Goal: Task Accomplishment & Management: Use online tool/utility

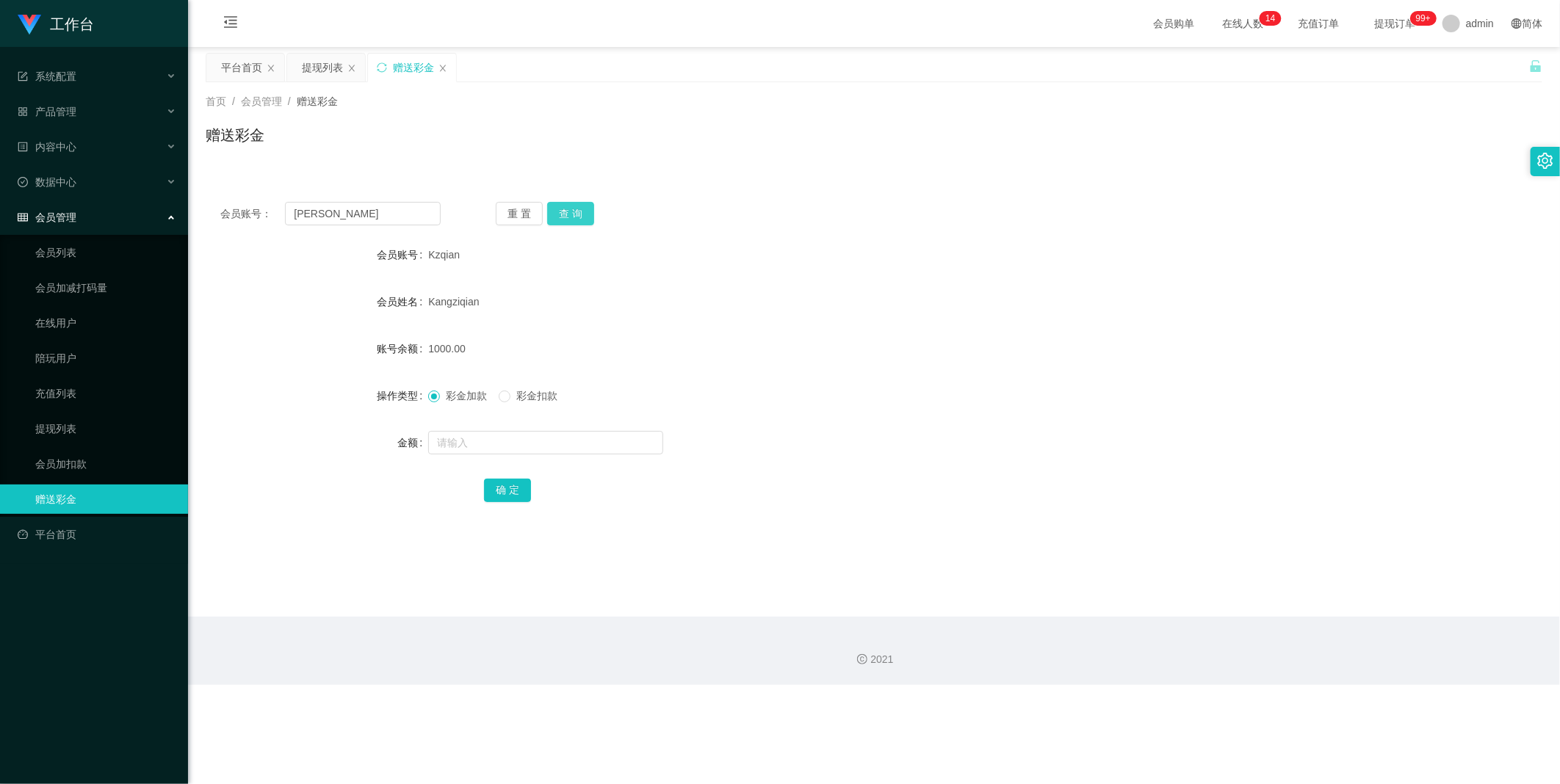
type input "[PERSON_NAME]"
click at [569, 215] on button "查 询" at bounding box center [570, 214] width 47 height 24
click at [443, 439] on input "text" at bounding box center [546, 443] width 235 height 24
type input "100"
click at [496, 291] on div "[PERSON_NAME]" at bounding box center [818, 301] width 780 height 29
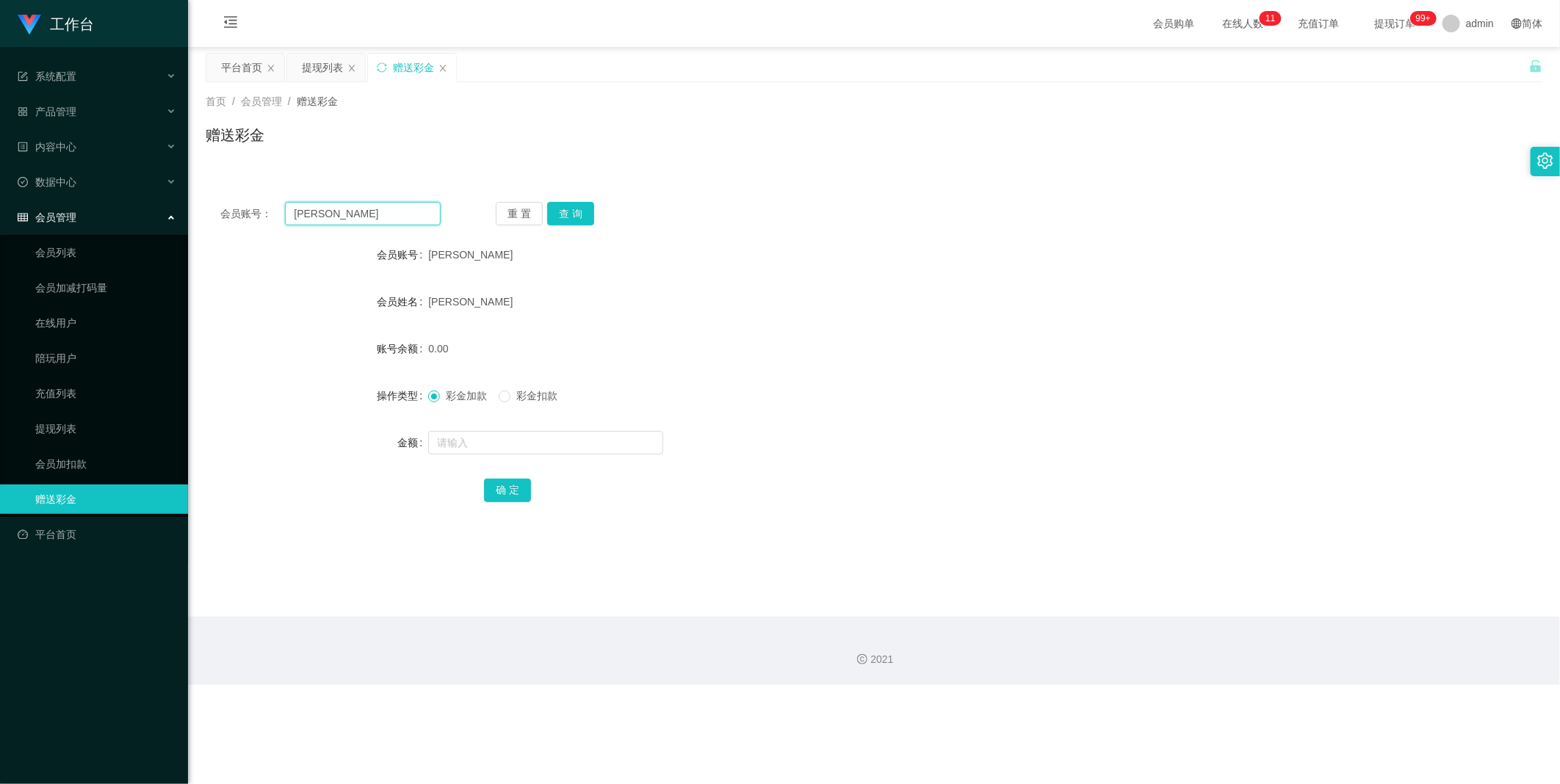
click at [380, 212] on input "[PERSON_NAME]" at bounding box center [363, 214] width 156 height 24
click at [437, 251] on span "[PERSON_NAME]" at bounding box center [470, 254] width 84 height 12
copy span "[PERSON_NAME]"
click at [327, 212] on input "[PERSON_NAME]" at bounding box center [363, 214] width 156 height 24
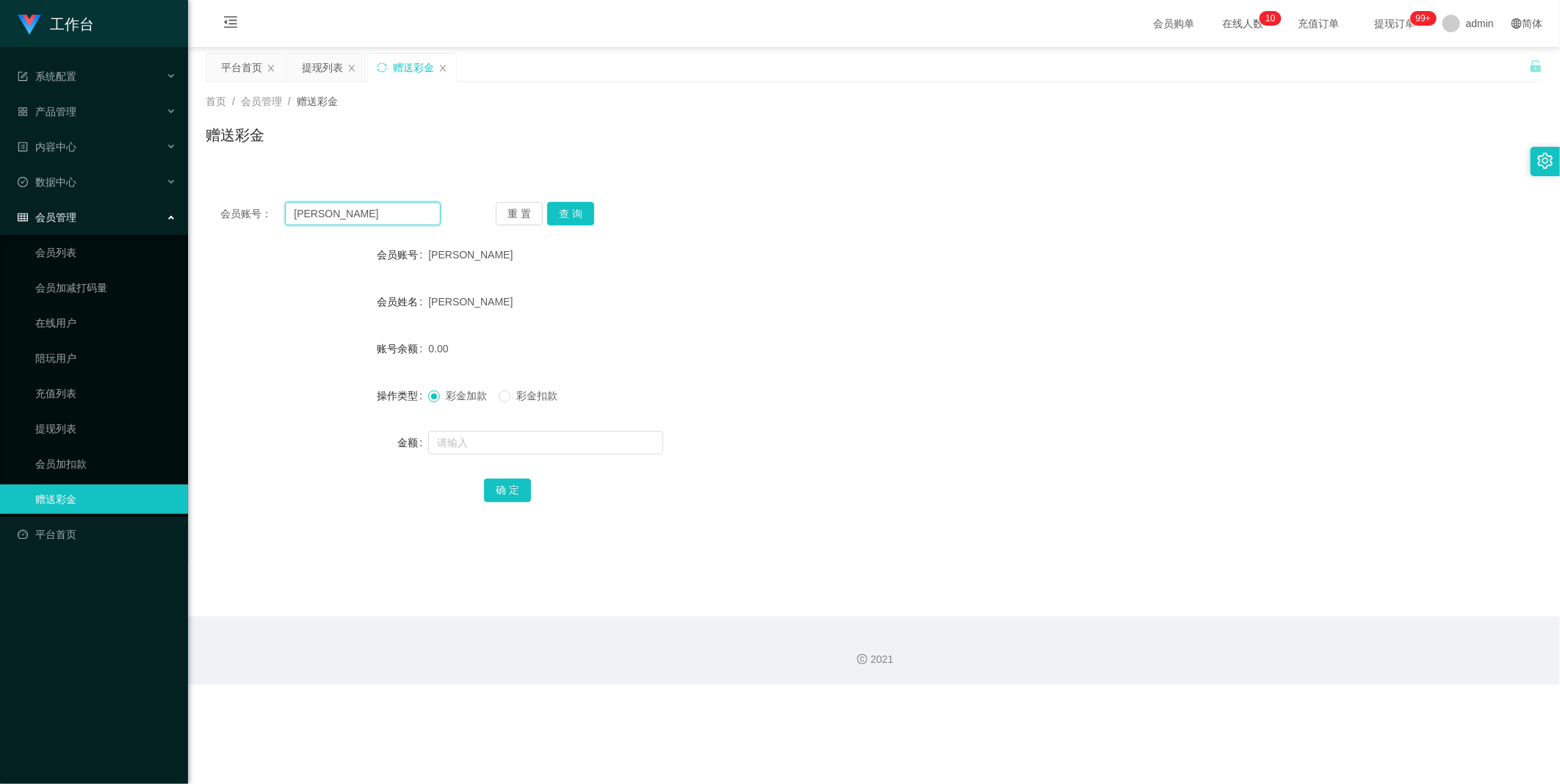
paste input "98213038"
type input "98213038"
click at [588, 215] on button "查 询" at bounding box center [570, 214] width 47 height 24
click at [478, 443] on input "text" at bounding box center [546, 443] width 235 height 24
type input "300"
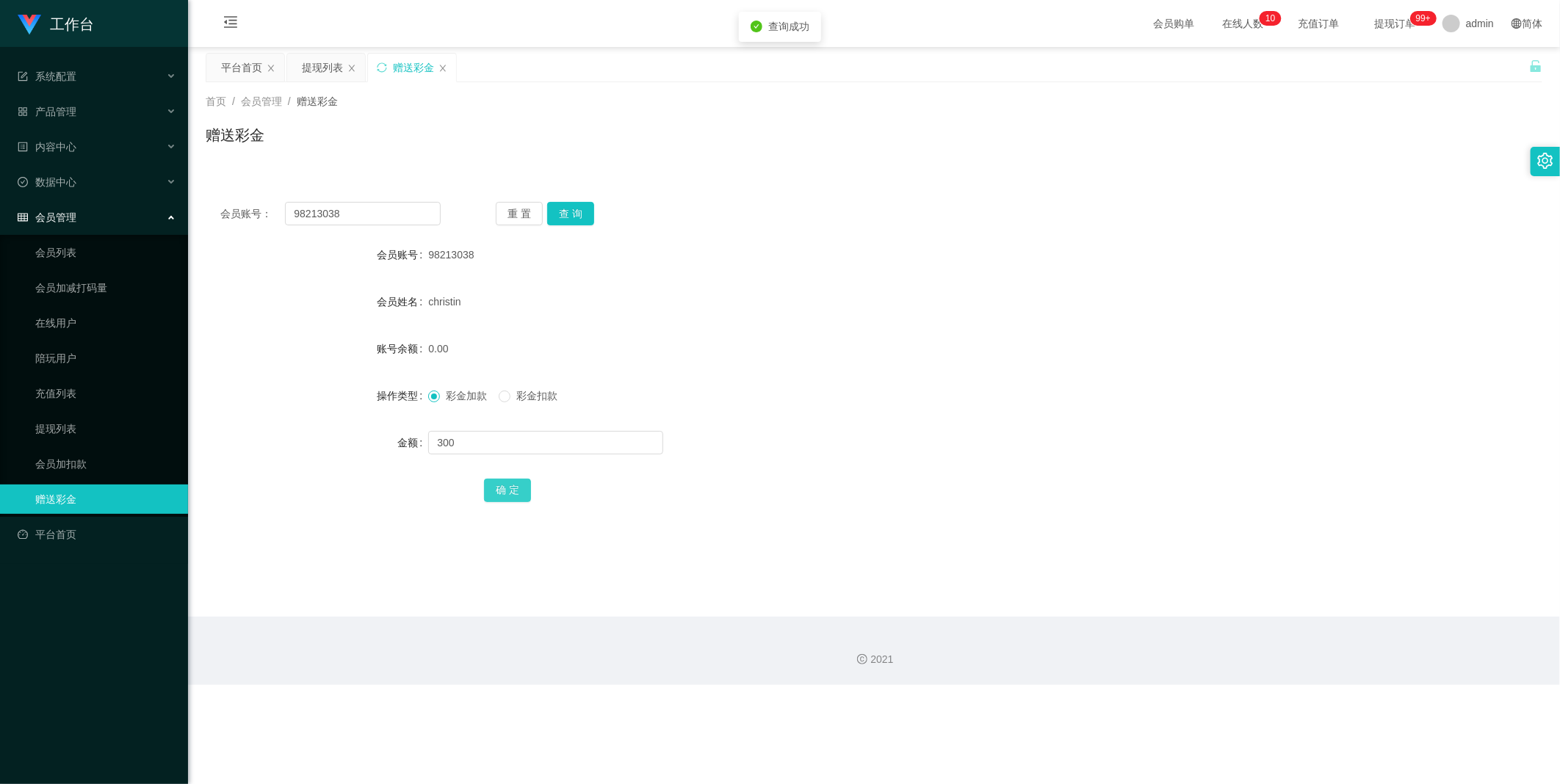
click at [515, 493] on button "确 定" at bounding box center [507, 491] width 47 height 24
click at [589, 211] on button "查 询" at bounding box center [570, 214] width 47 height 24
drag, startPoint x: 363, startPoint y: 207, endPoint x: 414, endPoint y: 204, distance: 51.1
click at [363, 207] on input "98213038" at bounding box center [363, 214] width 156 height 24
paste input "Davidtang"
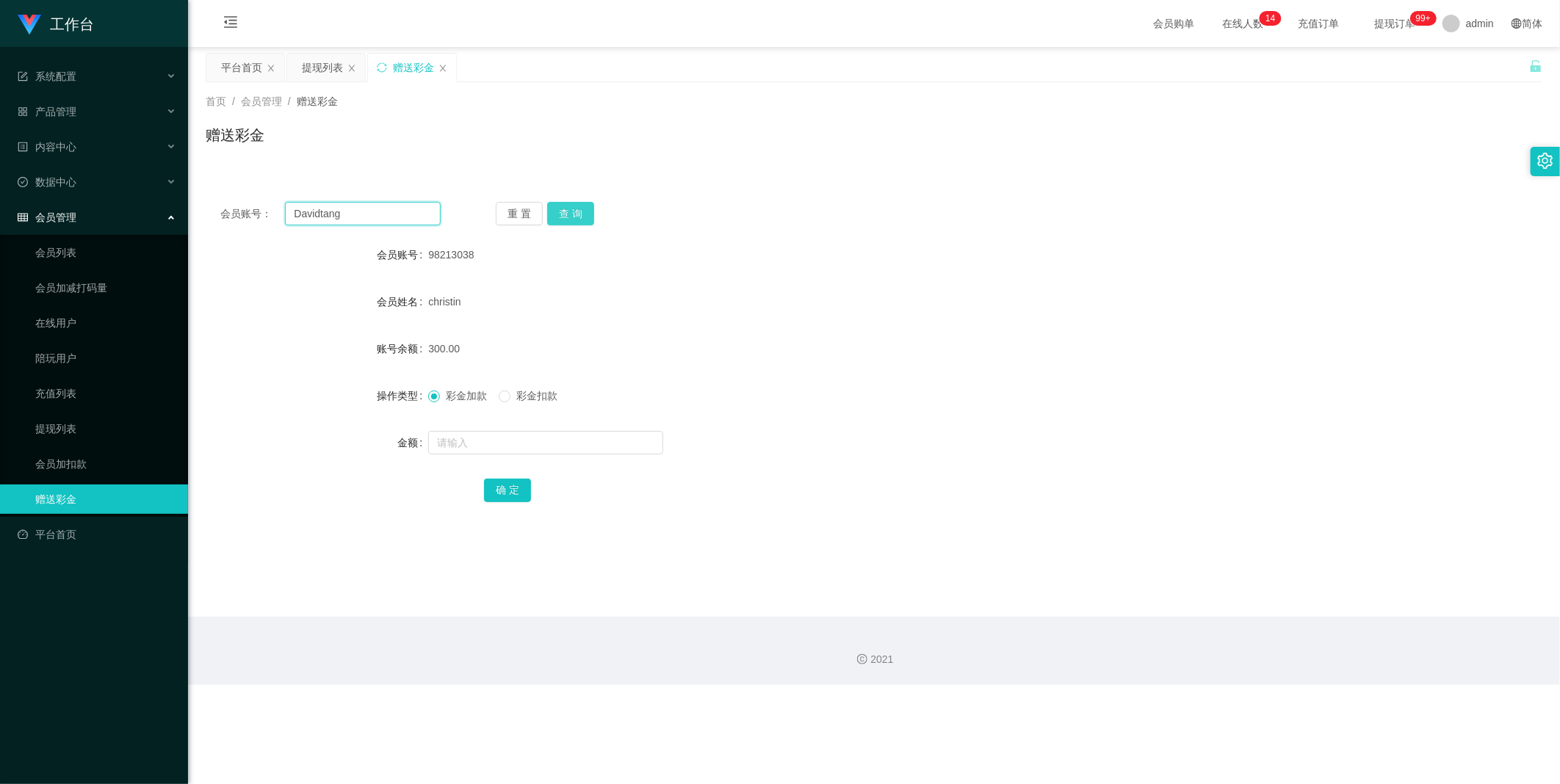
type input "Davidtang"
click at [582, 220] on button "查 询" at bounding box center [570, 214] width 47 height 24
click at [529, 435] on input "text" at bounding box center [546, 443] width 235 height 24
type input "130"
click at [519, 493] on button "确 定" at bounding box center [507, 491] width 47 height 24
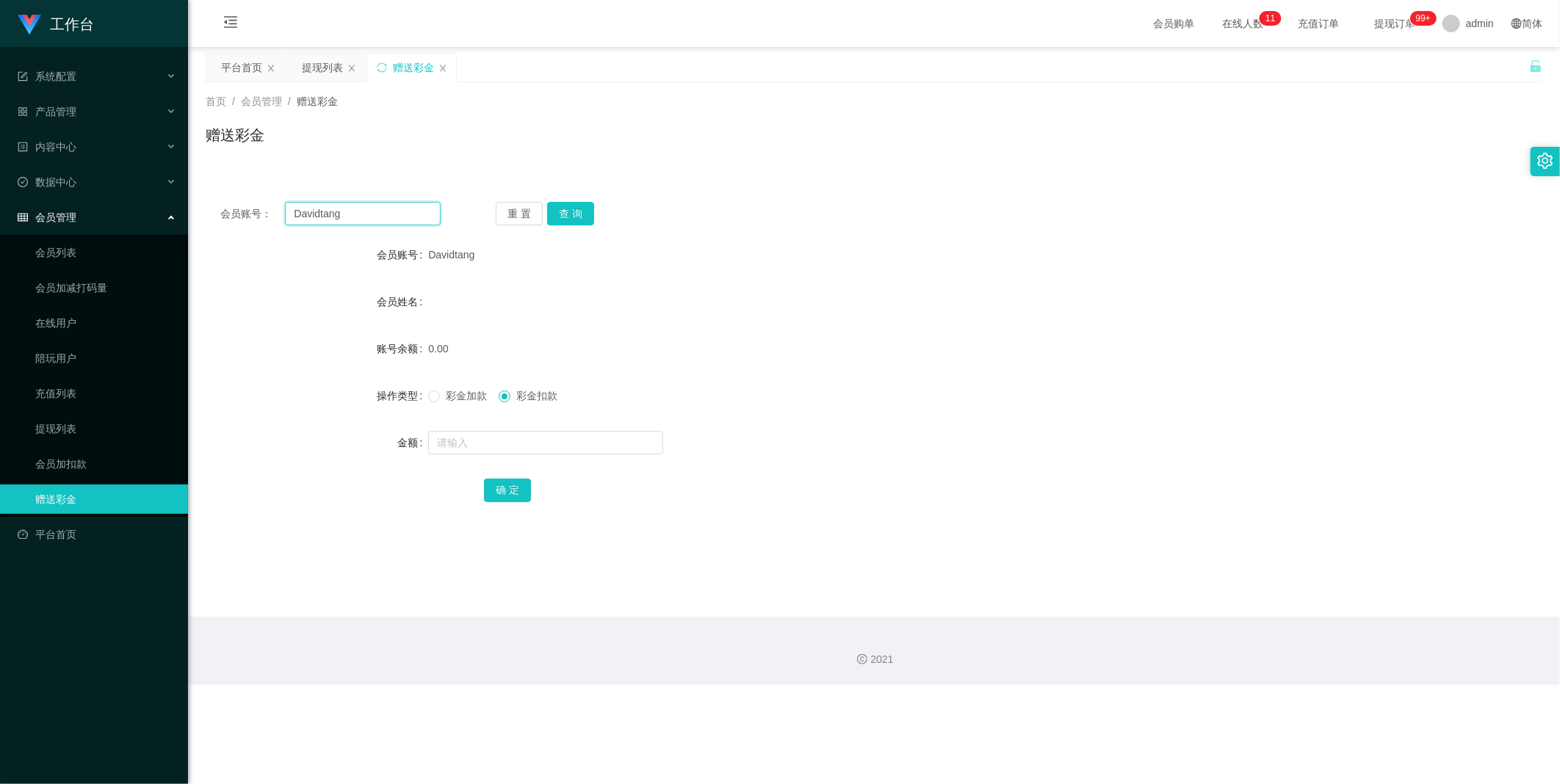
click at [400, 218] on input "Davidtang" at bounding box center [363, 214] width 156 height 24
paste input "98213038"
click at [556, 207] on button "查 询" at bounding box center [570, 214] width 47 height 24
drag, startPoint x: 527, startPoint y: 453, endPoint x: 575, endPoint y: 432, distance: 52.4
click at [527, 452] on input "text" at bounding box center [546, 443] width 235 height 24
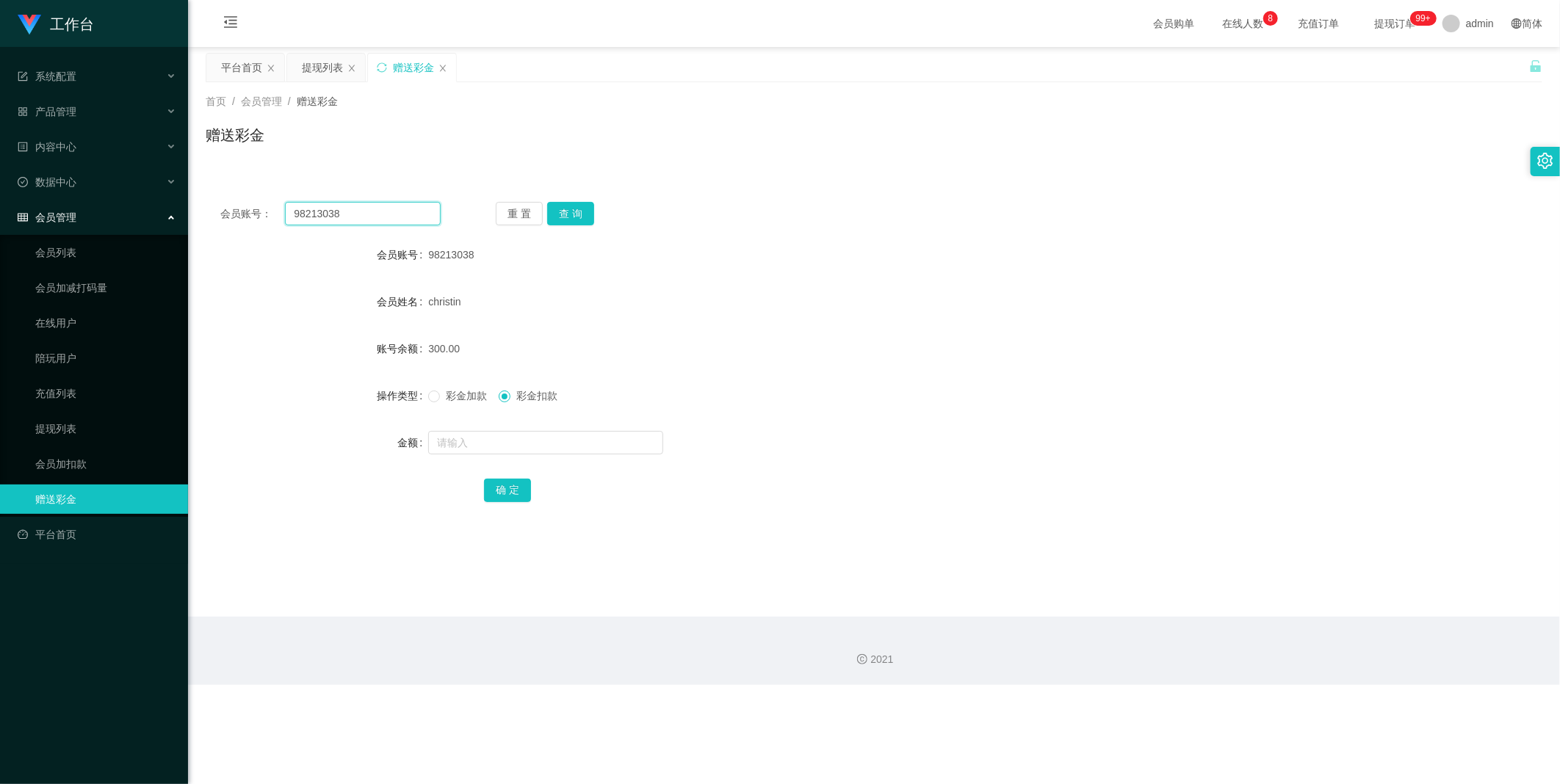
click at [383, 224] on input "98213038" at bounding box center [363, 214] width 156 height 24
paste input "christin"
type input "christin"
click at [580, 221] on button "查 询" at bounding box center [570, 214] width 47 height 24
click at [566, 214] on button "查 询" at bounding box center [570, 214] width 47 height 24
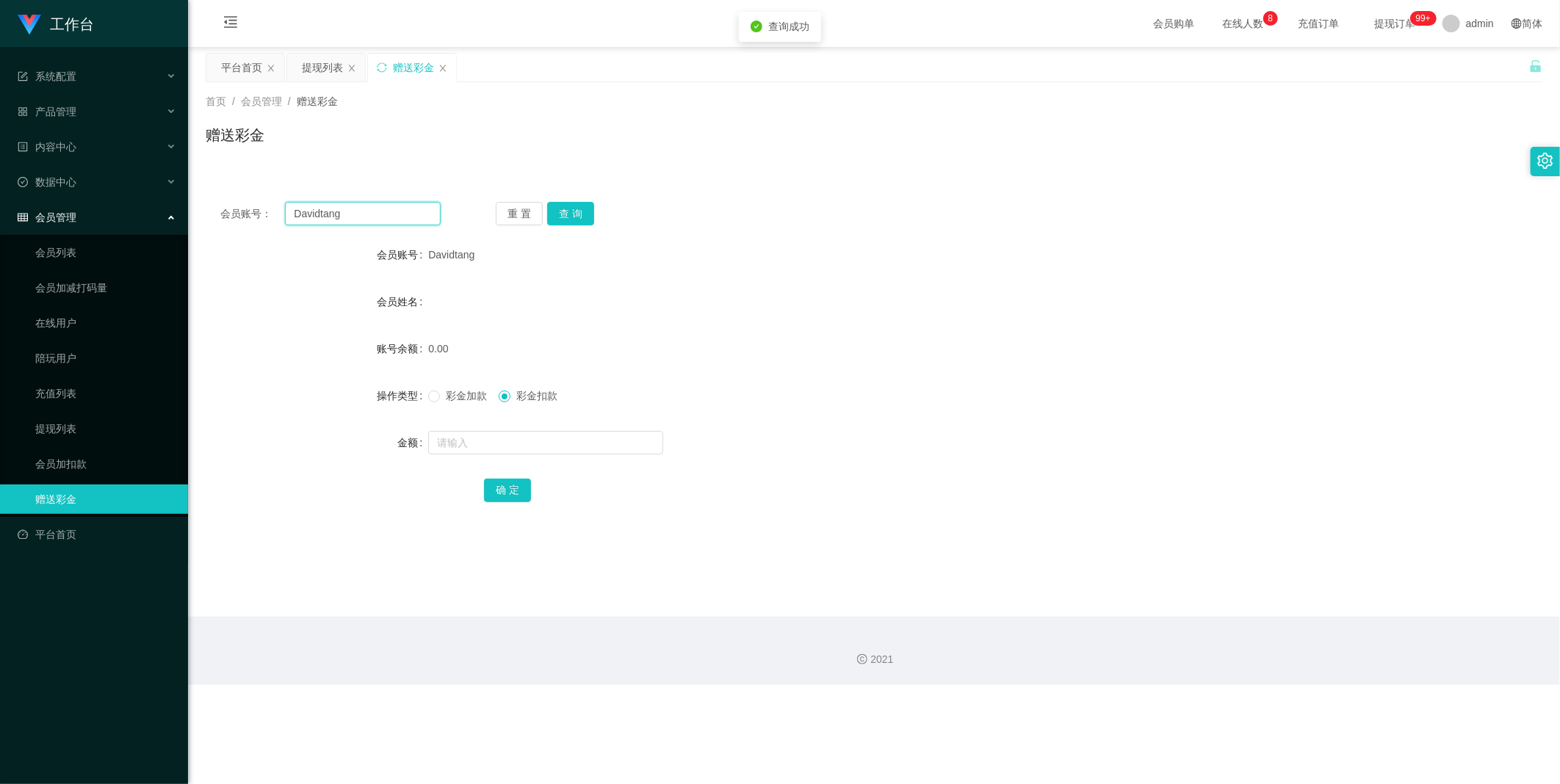
click at [377, 208] on input "Davidtang" at bounding box center [363, 214] width 156 height 24
paste input "98213038"
click at [560, 215] on button "查 询" at bounding box center [570, 214] width 47 height 24
drag, startPoint x: 495, startPoint y: 500, endPoint x: 542, endPoint y: 477, distance: 52.3
click at [522, 488] on button "确 定" at bounding box center [507, 491] width 47 height 24
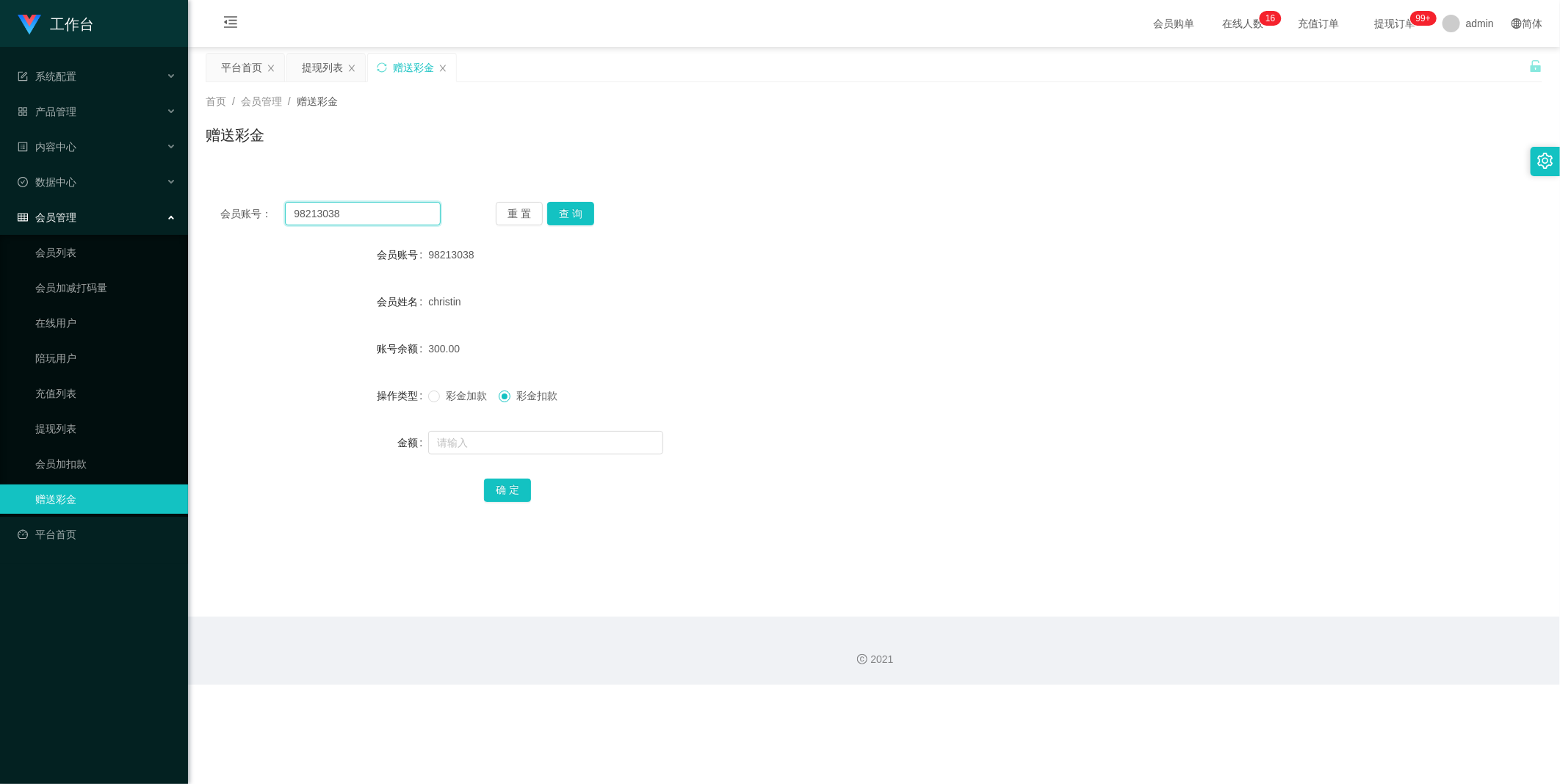
drag, startPoint x: 406, startPoint y: 211, endPoint x: 569, endPoint y: 204, distance: 163.2
click at [406, 210] on input "98213038" at bounding box center [363, 214] width 156 height 24
click at [593, 208] on div "重 置 查 询" at bounding box center [605, 214] width 220 height 24
click at [583, 212] on button "查 询" at bounding box center [570, 214] width 47 height 24
click at [349, 204] on input "98213038" at bounding box center [363, 214] width 156 height 24
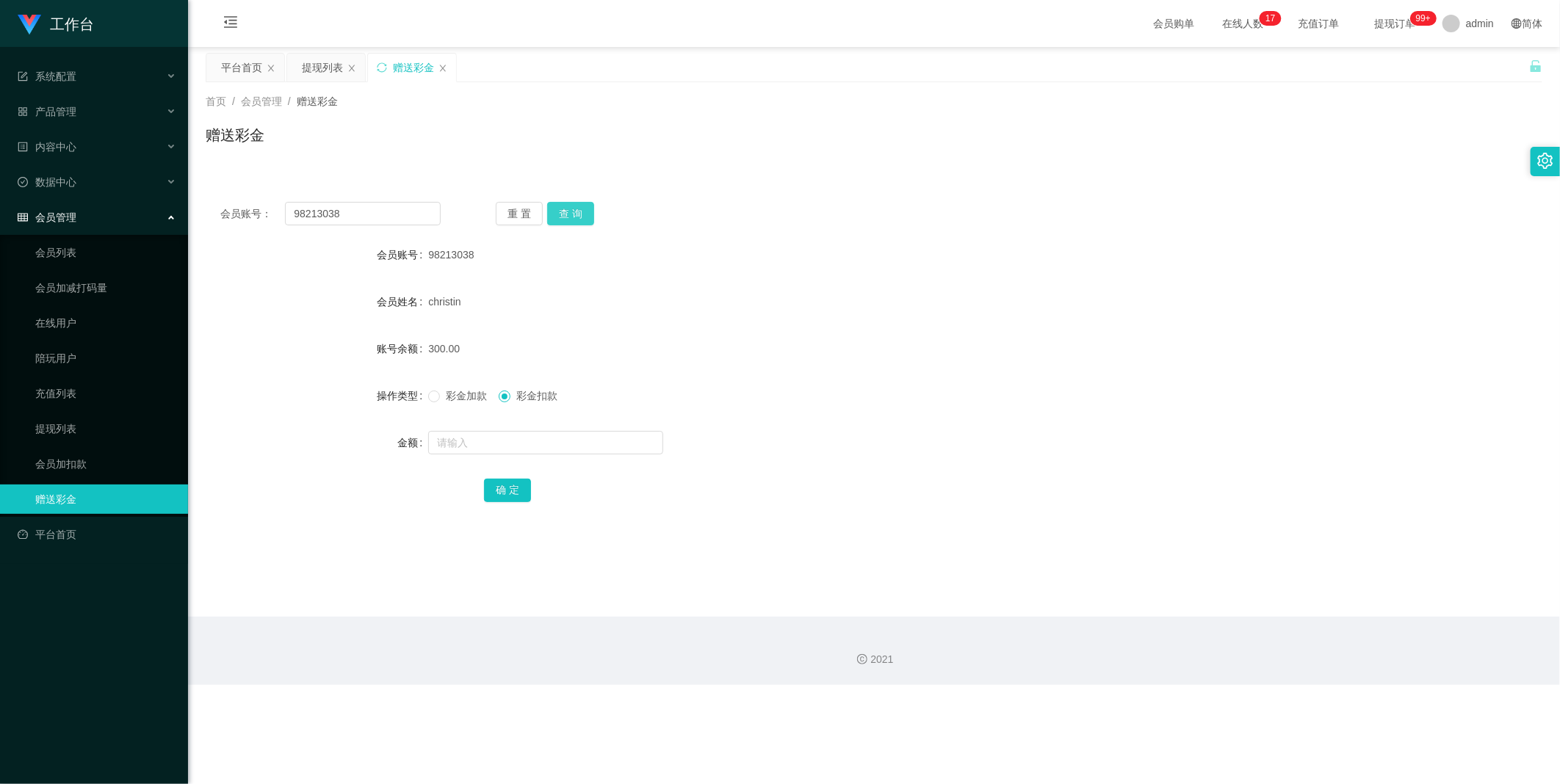
click at [577, 217] on button "查 询" at bounding box center [570, 214] width 47 height 24
click at [577, 217] on div "重 置 查 询" at bounding box center [605, 214] width 220 height 24
click at [577, 217] on button "查 询" at bounding box center [570, 214] width 47 height 24
click at [400, 224] on input "98213038" at bounding box center [363, 214] width 156 height 24
click at [598, 225] on div "重 置 查 询" at bounding box center [605, 214] width 220 height 24
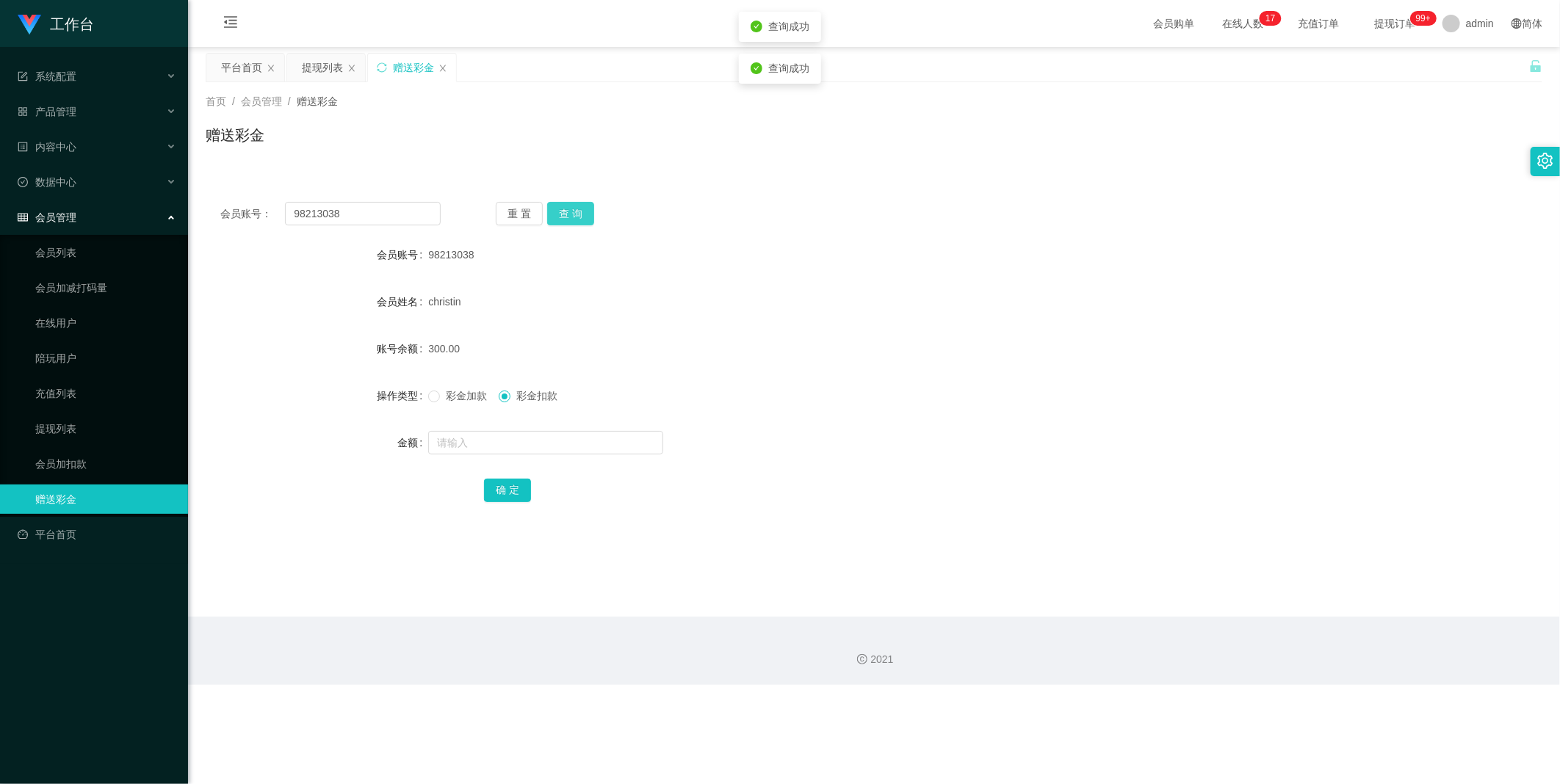
drag, startPoint x: 589, startPoint y: 216, endPoint x: 579, endPoint y: 213, distance: 10.4
click at [584, 215] on div "重 置 查 询" at bounding box center [605, 214] width 220 height 24
click at [579, 213] on button "查 询" at bounding box center [570, 214] width 47 height 24
click at [456, 392] on span "彩金加款" at bounding box center [466, 396] width 53 height 12
drag, startPoint x: 586, startPoint y: 215, endPoint x: 581, endPoint y: 224, distance: 10.3
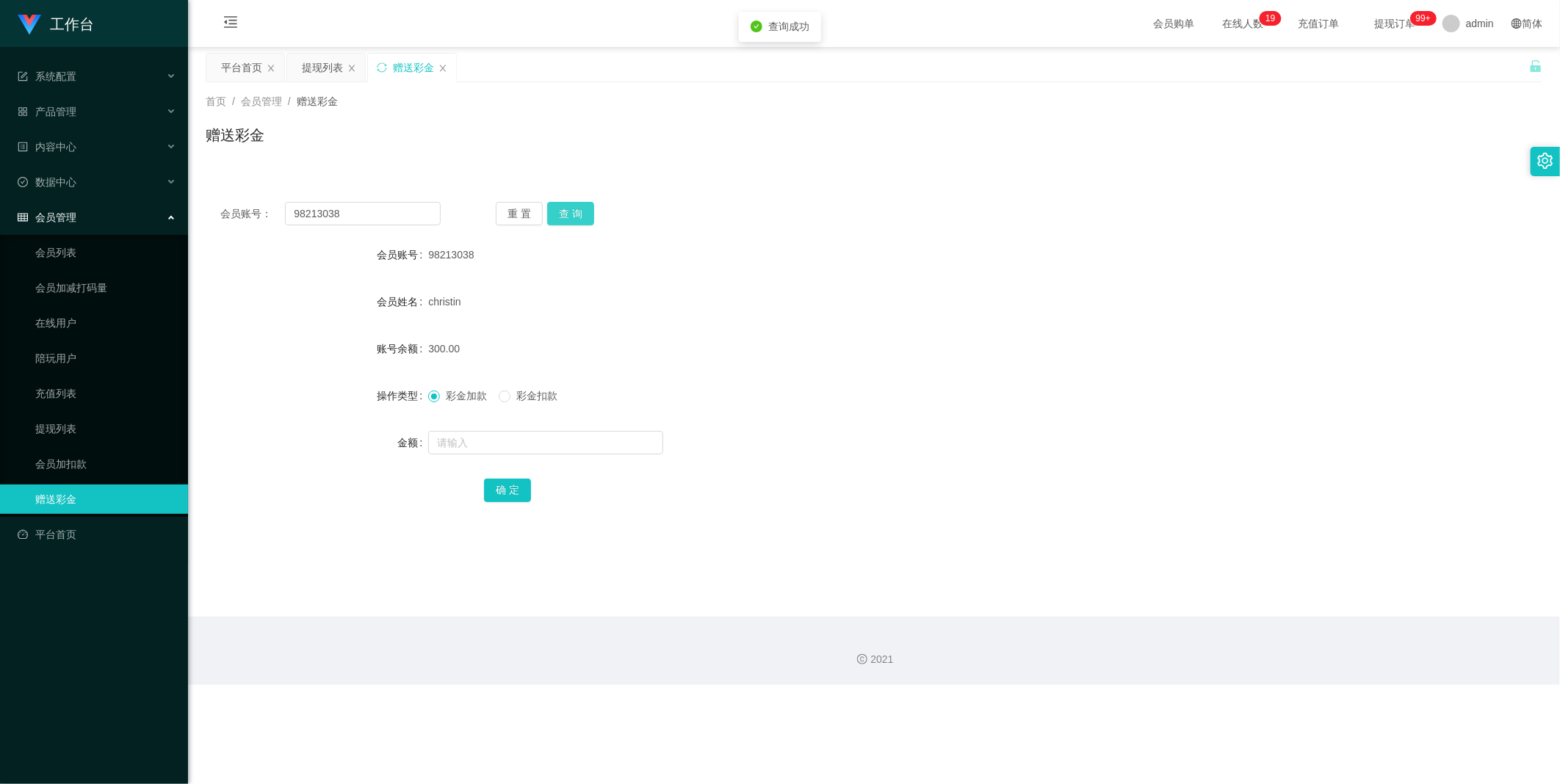
click at [586, 215] on button "查 询" at bounding box center [570, 214] width 47 height 24
click at [407, 217] on input "98213038" at bounding box center [363, 214] width 156 height 24
paste input "Davidtang"
type input "Davidtang"
click at [571, 208] on button "查 询" at bounding box center [570, 214] width 47 height 24
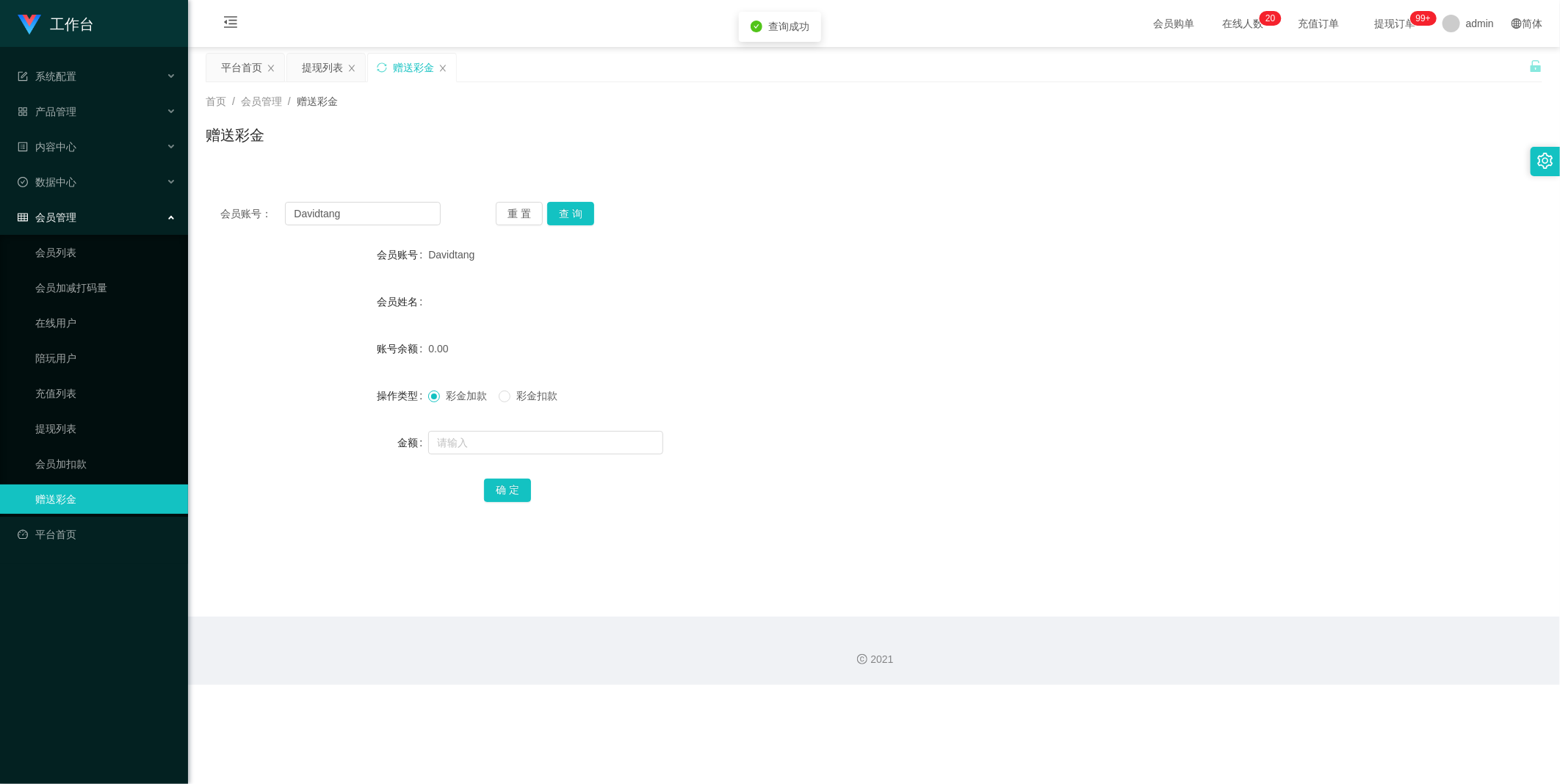
click at [486, 454] on div at bounding box center [818, 443] width 780 height 29
click at [498, 454] on div at bounding box center [818, 443] width 780 height 29
click at [511, 449] on input "text" at bounding box center [546, 443] width 235 height 24
type input "500"
click at [511, 490] on button "确 定" at bounding box center [507, 491] width 47 height 24
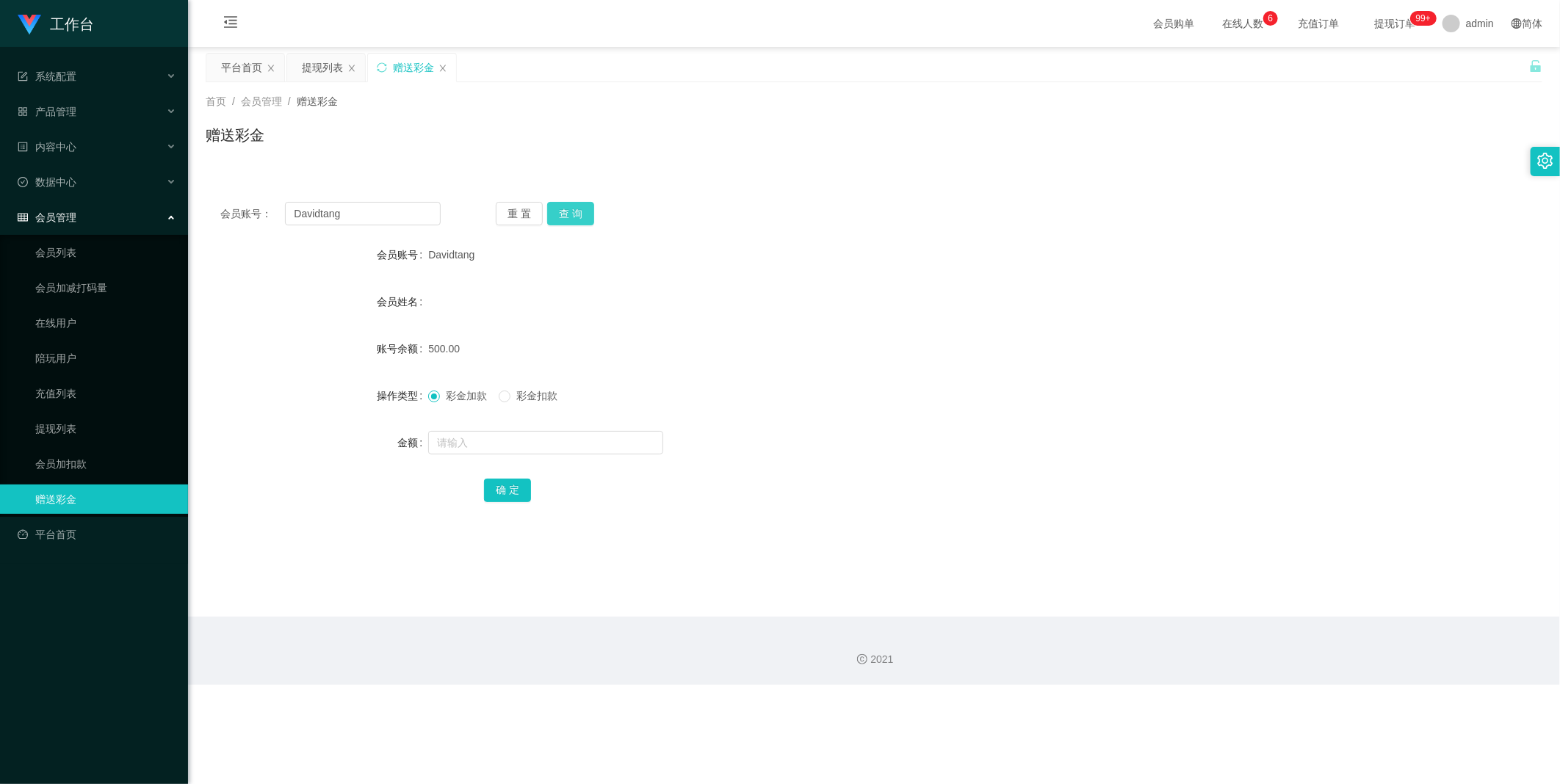
click at [570, 218] on button "查 询" at bounding box center [570, 214] width 47 height 24
drag, startPoint x: 515, startPoint y: 301, endPoint x: 419, endPoint y: 225, distance: 122.4
click at [511, 298] on div "会员姓名" at bounding box center [874, 301] width 1336 height 29
click at [415, 225] on input "Davidtang" at bounding box center [363, 214] width 156 height 24
type input "98213038"
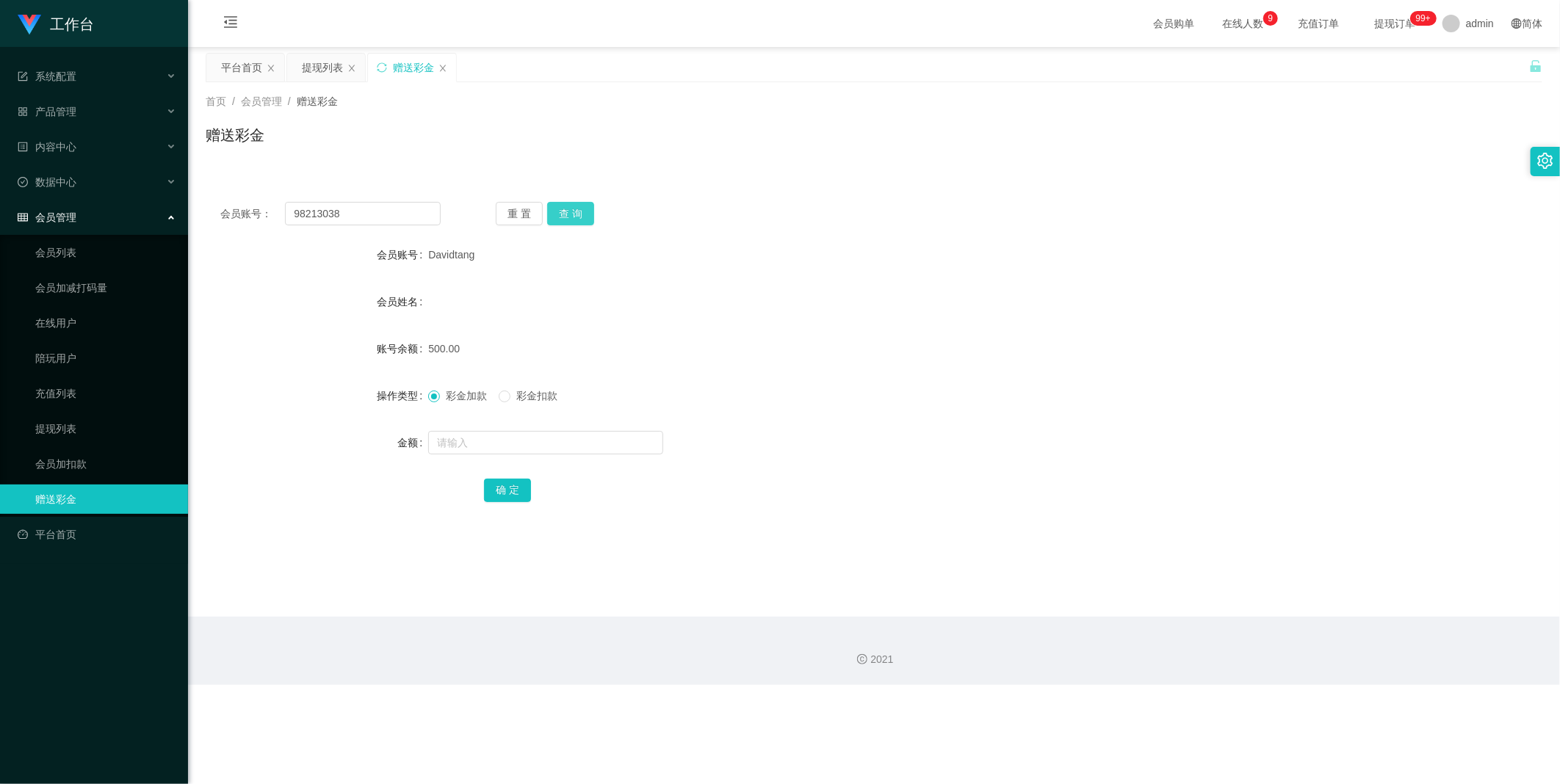
click at [561, 218] on button "查 询" at bounding box center [570, 214] width 47 height 24
click at [443, 431] on input "text" at bounding box center [546, 443] width 235 height 24
type input "390"
click at [538, 399] on span "彩金扣款" at bounding box center [537, 396] width 53 height 12
click at [500, 500] on button "确 定" at bounding box center [507, 491] width 47 height 24
